Goal: Task Accomplishment & Management: Use online tool/utility

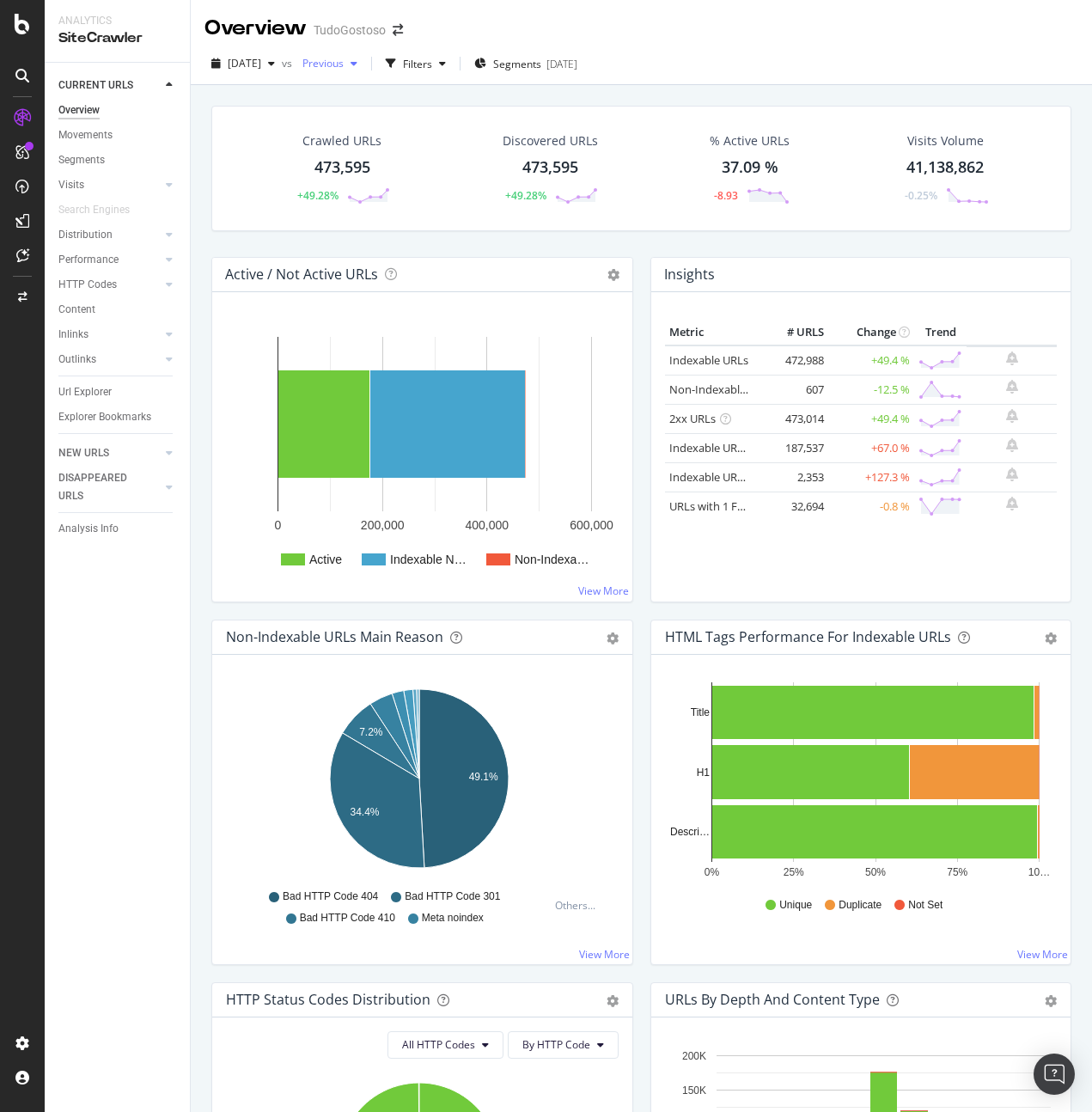
click at [343, 65] on span "Previous" at bounding box center [319, 63] width 48 height 15
click at [255, 56] on span "[DATE]" at bounding box center [244, 63] width 33 height 15
click at [279, 154] on div "[DATE]" at bounding box center [275, 158] width 92 height 16
click at [642, 609] on div "Insights Metric # URLS Change Trend Indexable URLs 472,988 +49.4 % Non-Indexabl…" at bounding box center [861, 439] width 439 height 363
click at [22, 26] on icon at bounding box center [23, 24] width 16 height 20
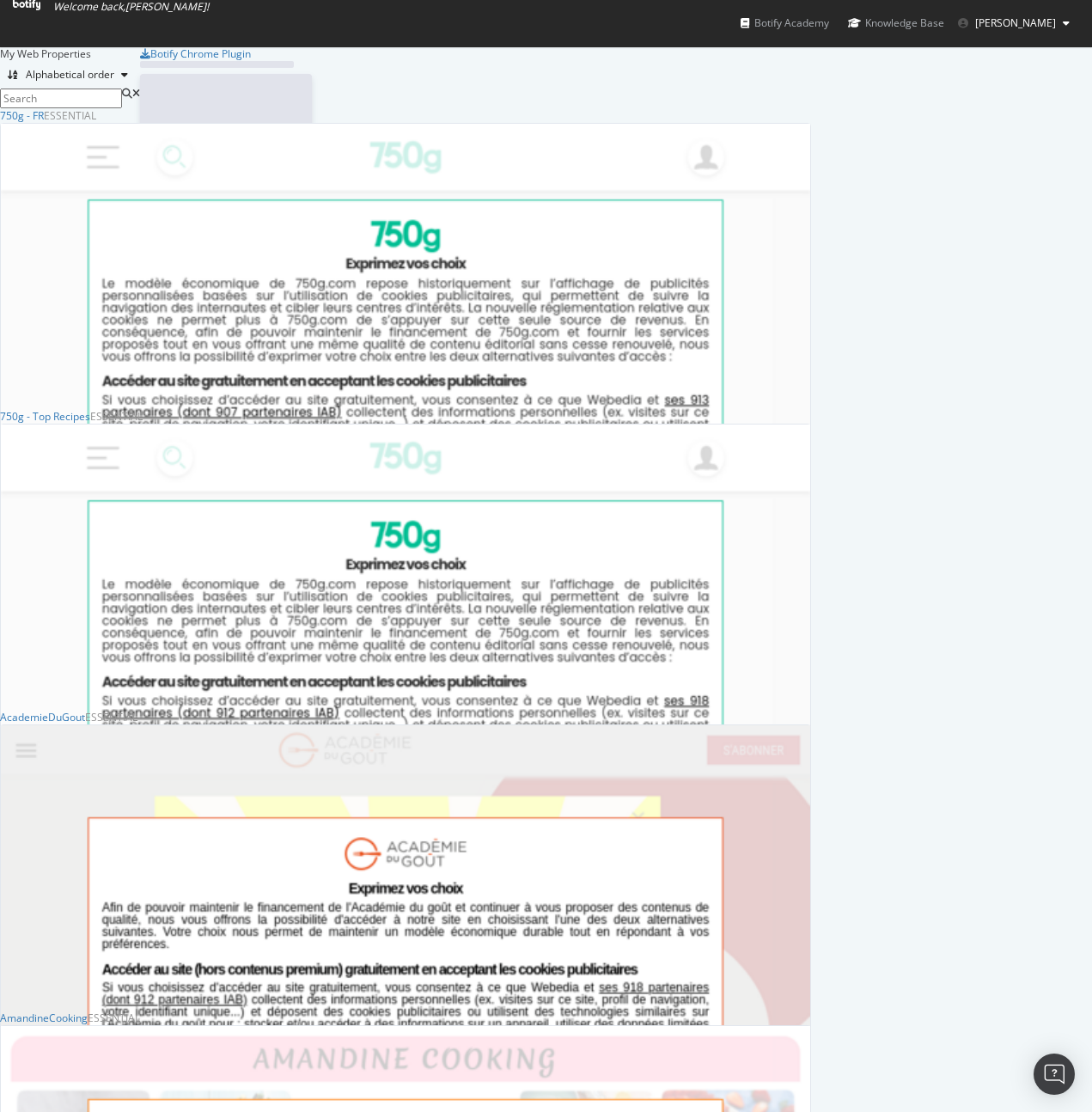
scroll to position [1099, 1066]
click at [44, 122] on div "750g - FR" at bounding box center [22, 115] width 44 height 15
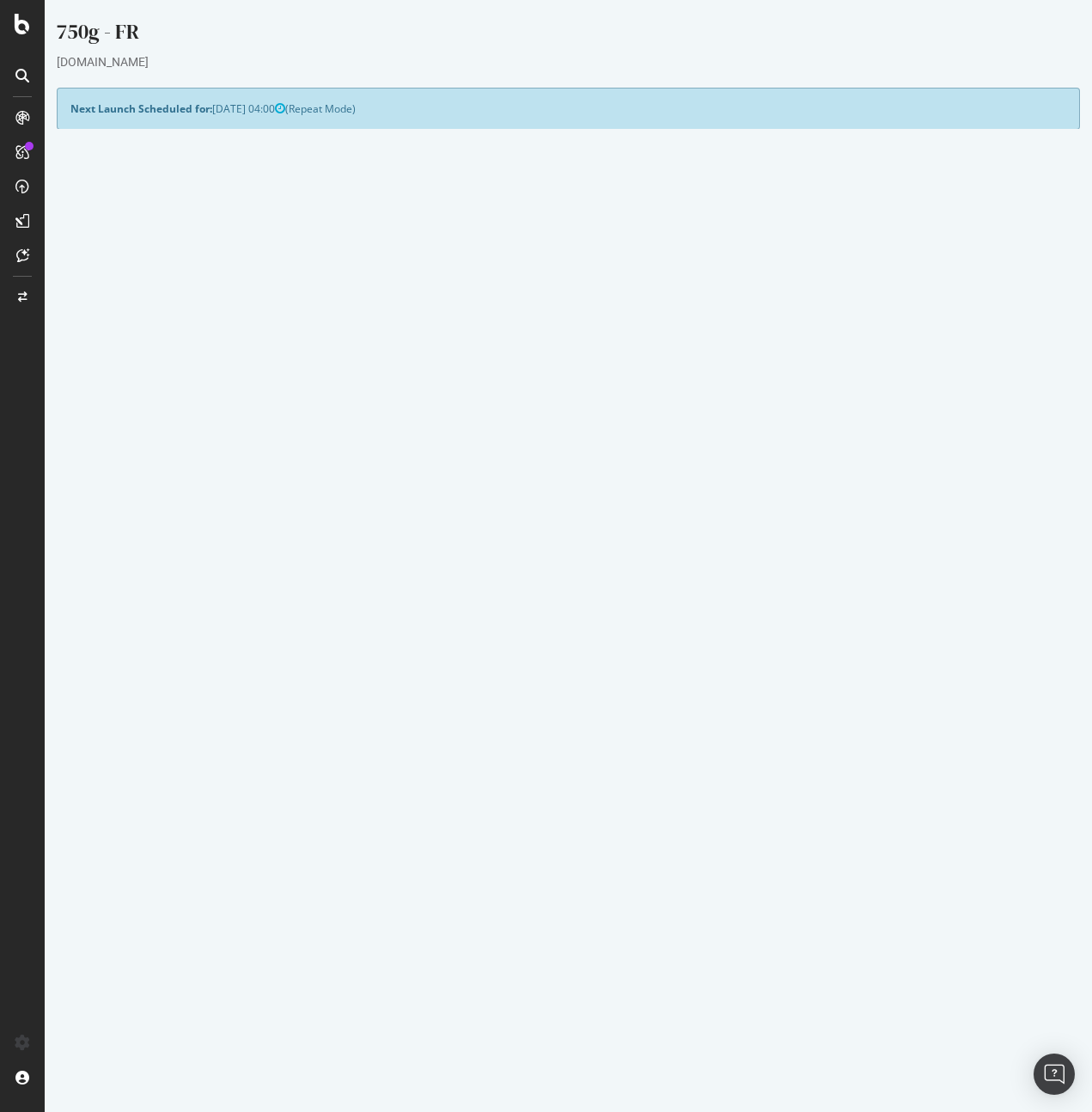
click at [630, 460] on link "Settings" at bounding box center [624, 457] width 39 height 15
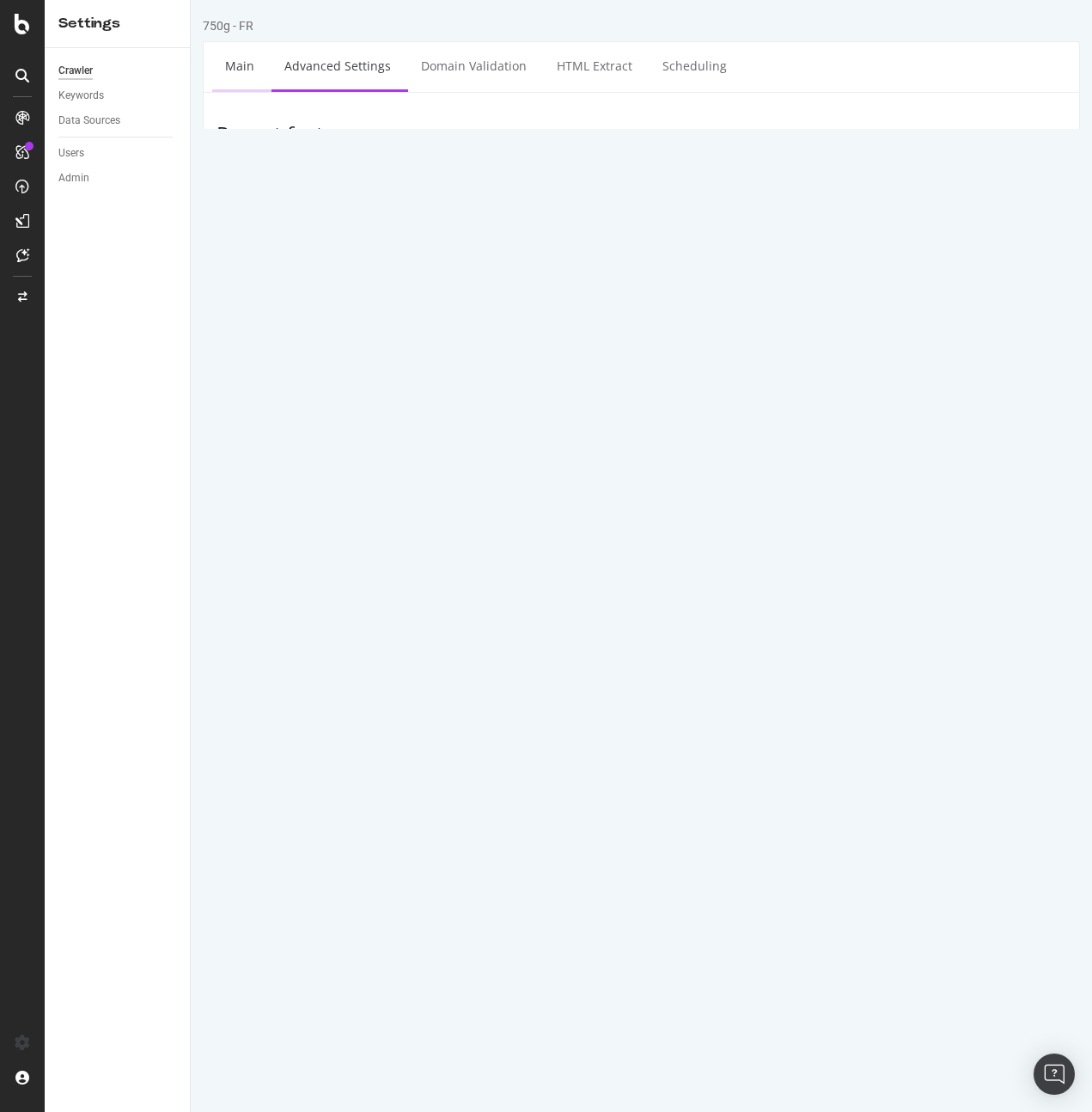
click at [225, 63] on link "Main" at bounding box center [240, 66] width 55 height 48
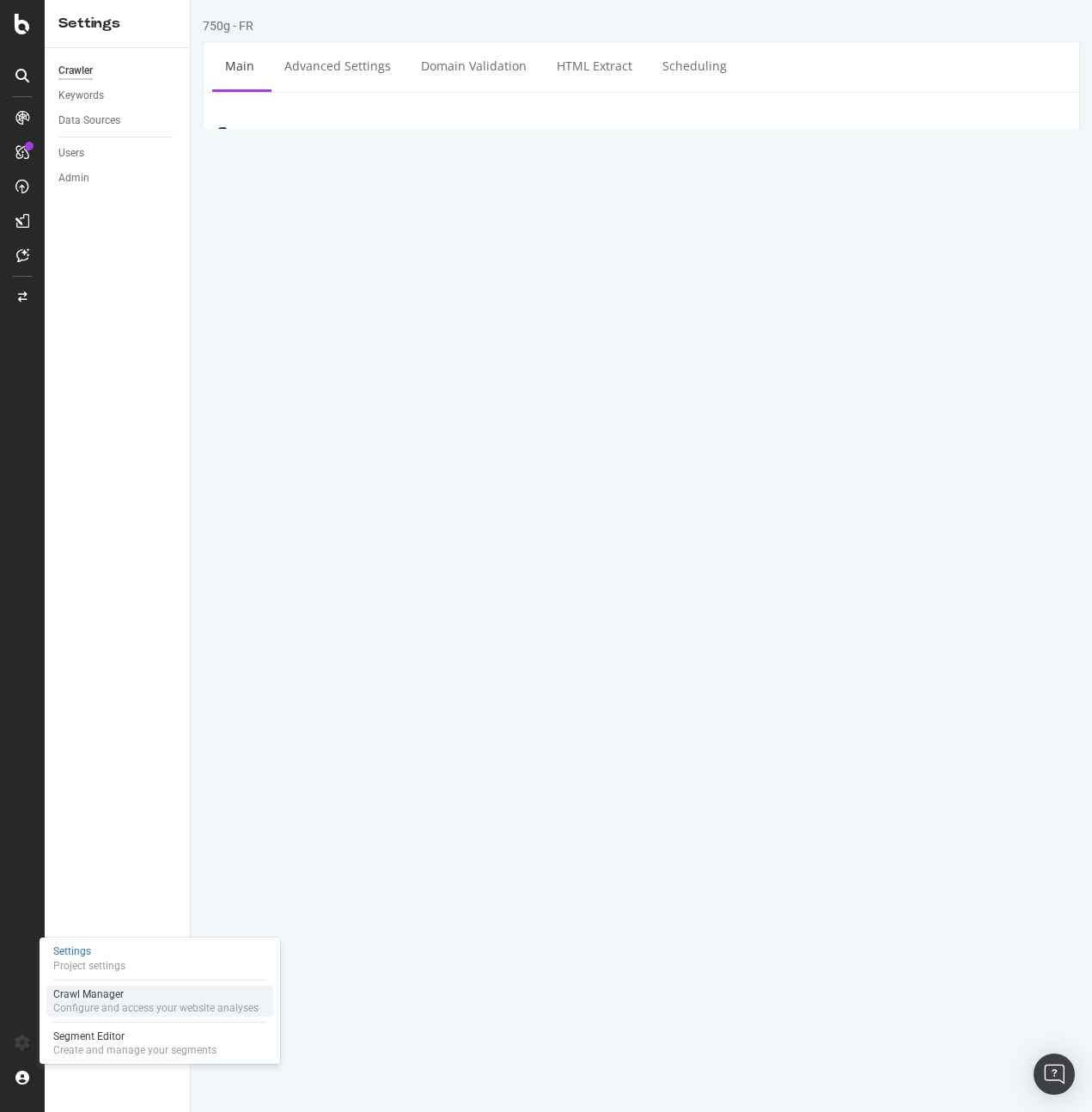
click at [85, 1011] on div "Configure and access your website analyses" at bounding box center [155, 1008] width 205 height 14
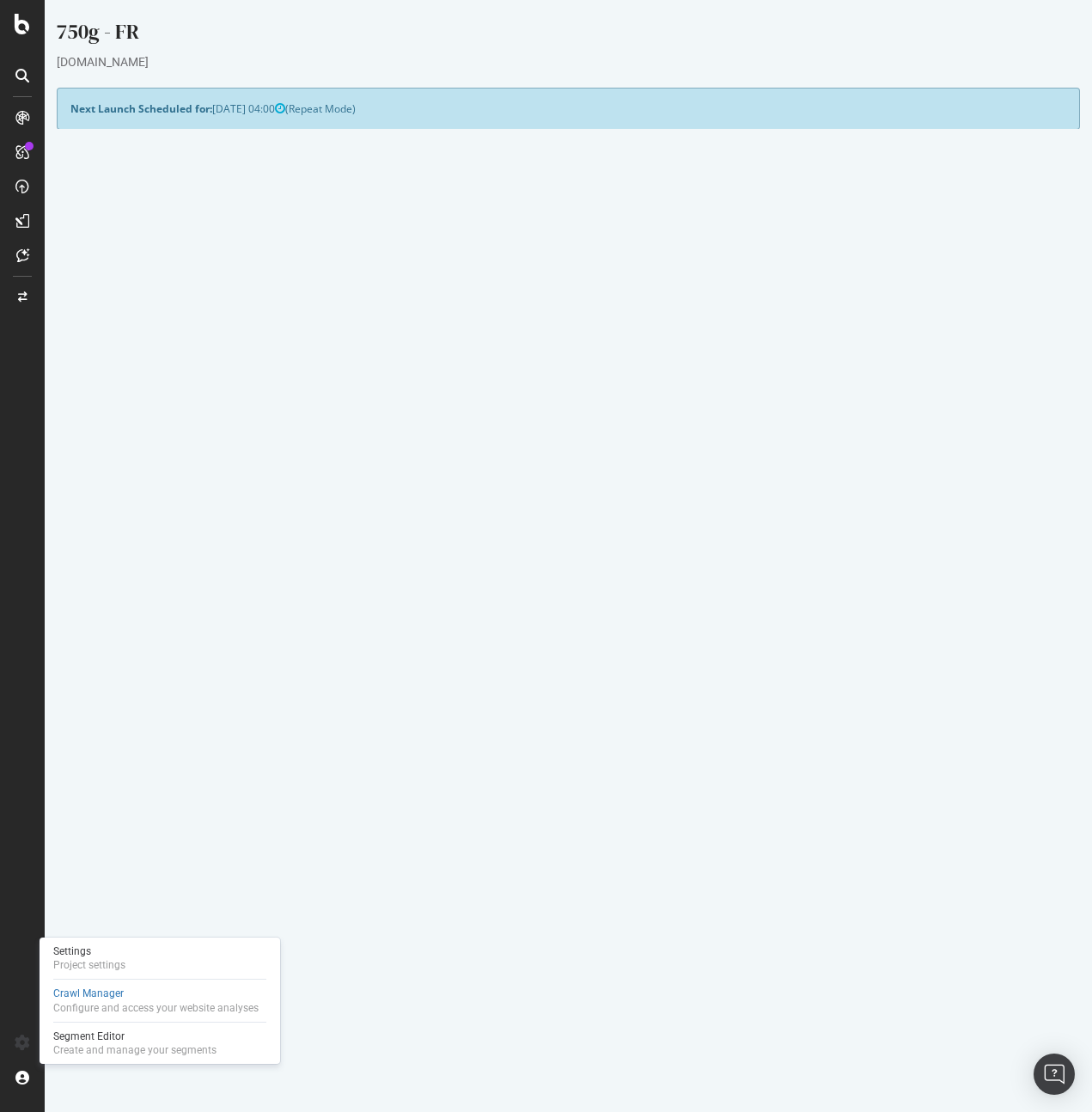
click at [518, 840] on div "750g - FR [DOMAIN_NAME] × × Next Launch Scheduled for: [DATE] 04:00 (Repeat Mod…" at bounding box center [568, 932] width 1048 height 1829
click at [122, 841] on div "750g - FR [DOMAIN_NAME] × × Next Launch Scheduled for: [DATE] 04:00 (Repeat Mod…" at bounding box center [568, 932] width 1048 height 1829
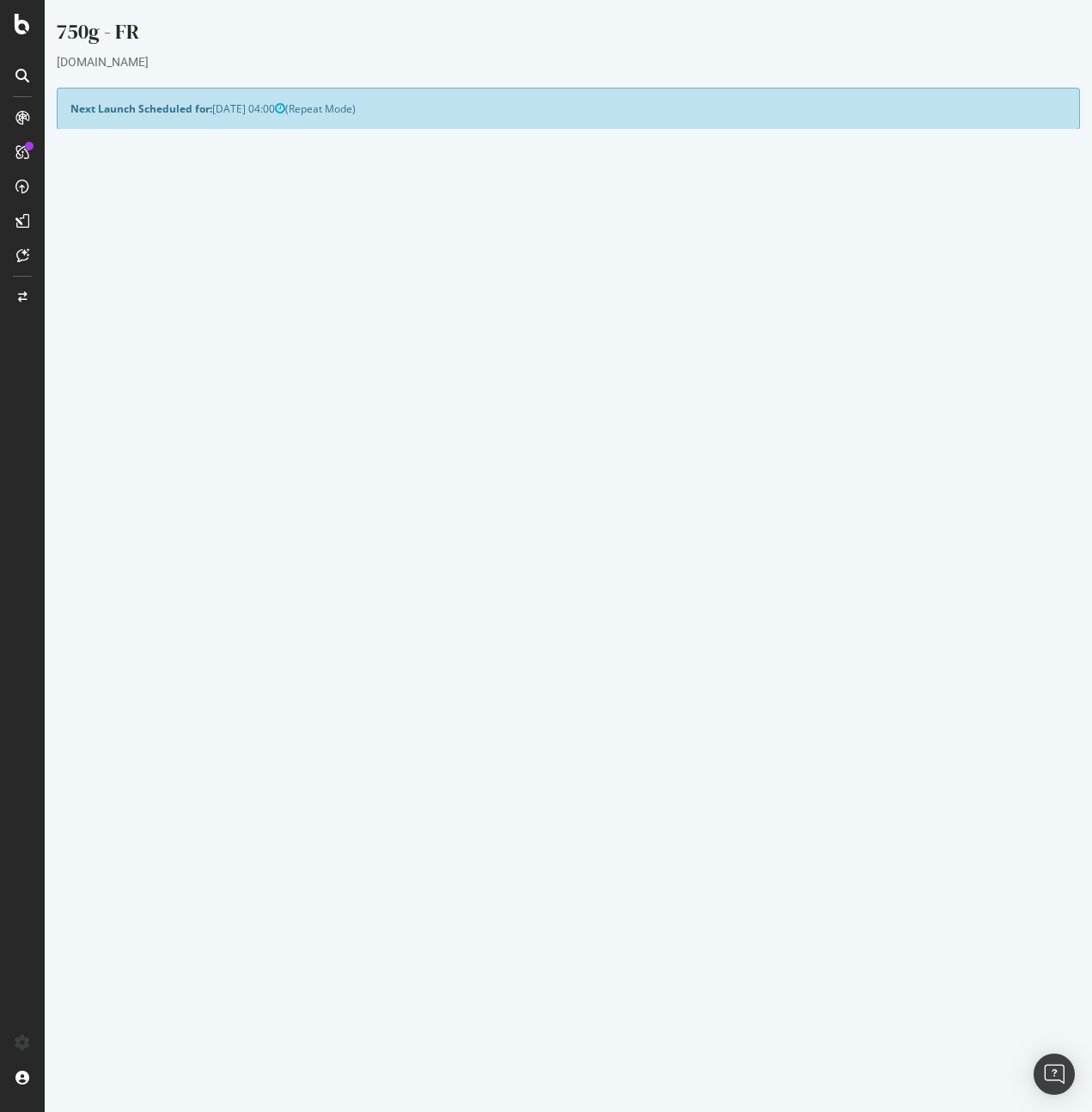
click at [1014, 655] on icon at bounding box center [1017, 658] width 11 height 13
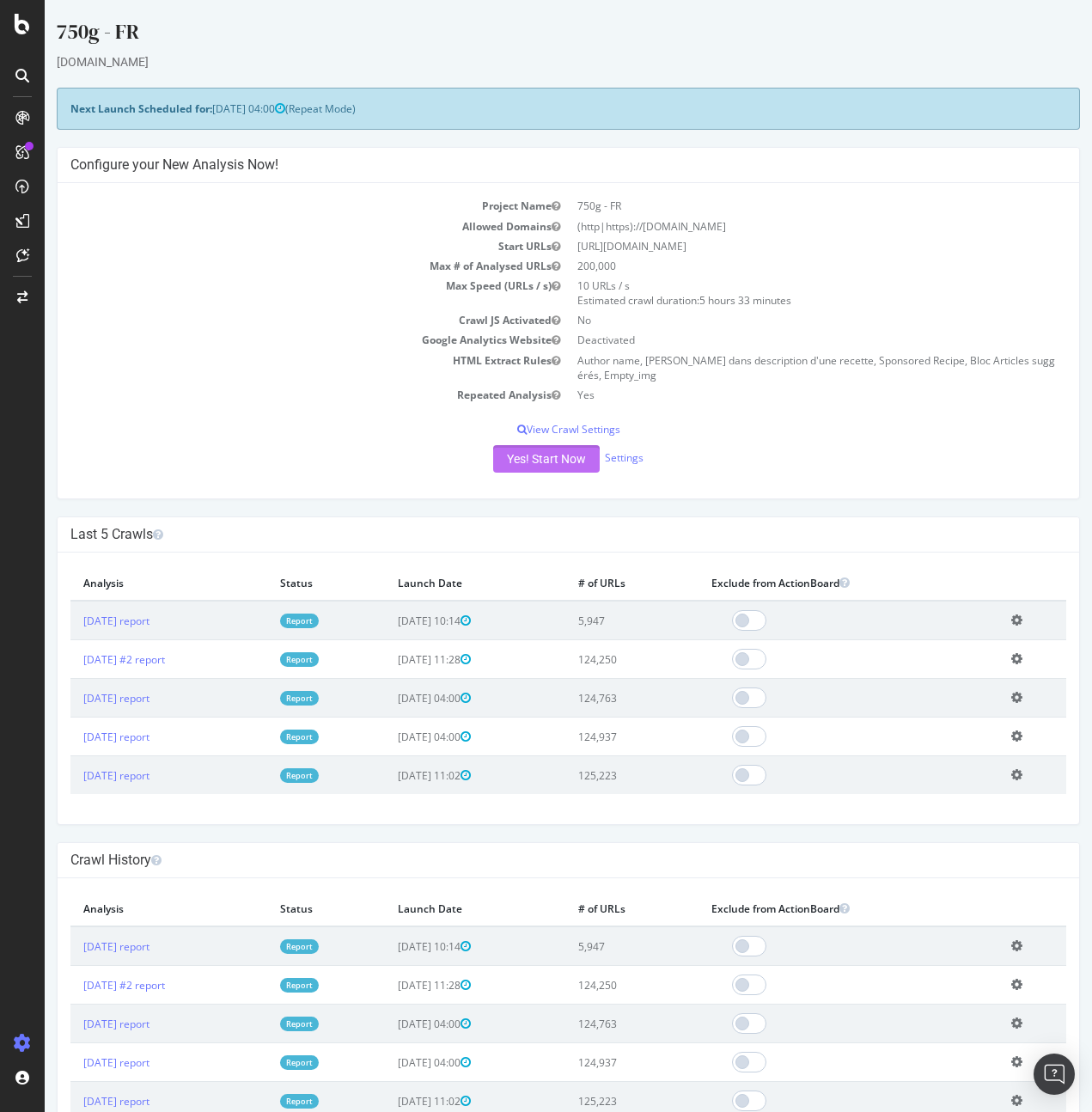
click at [543, 460] on button "Yes! Start Now" at bounding box center [546, 458] width 107 height 27
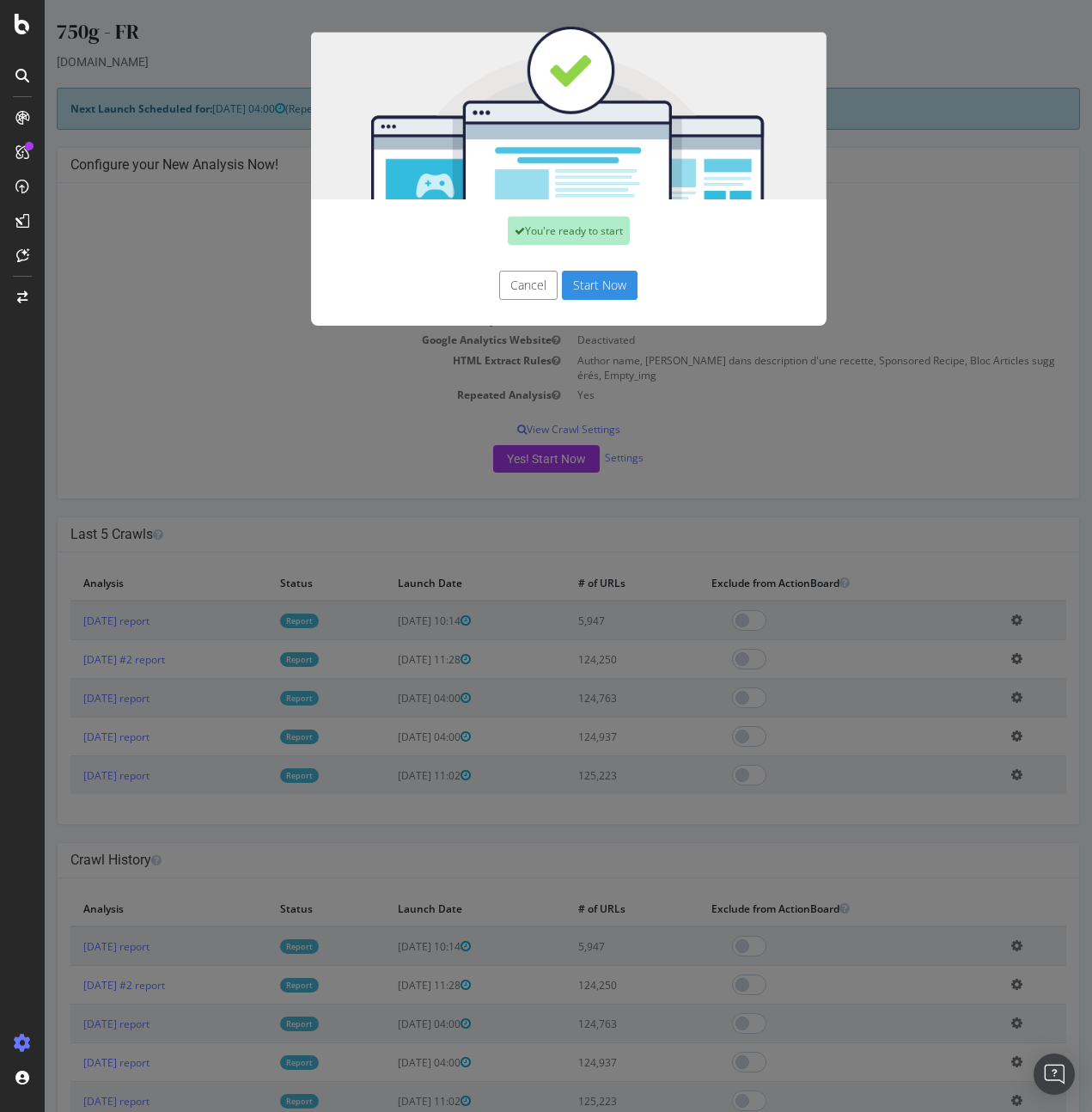
click at [602, 285] on button "Start Now" at bounding box center [600, 285] width 76 height 29
